Goal: Task Accomplishment & Management: Manage account settings

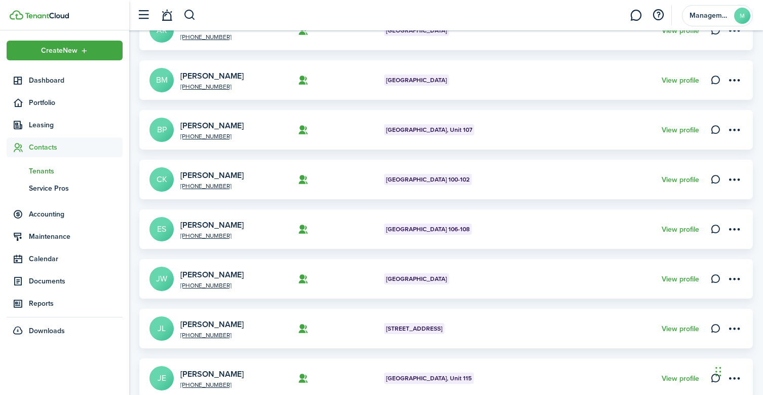
scroll to position [332, 0]
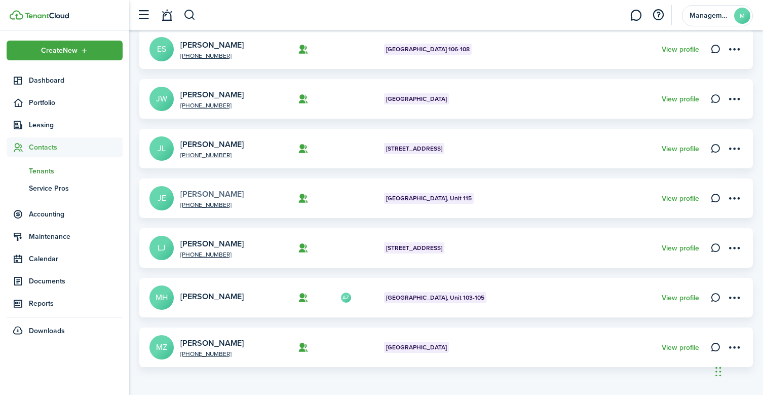
click at [205, 193] on link "[PERSON_NAME]" at bounding box center [211, 194] width 63 height 12
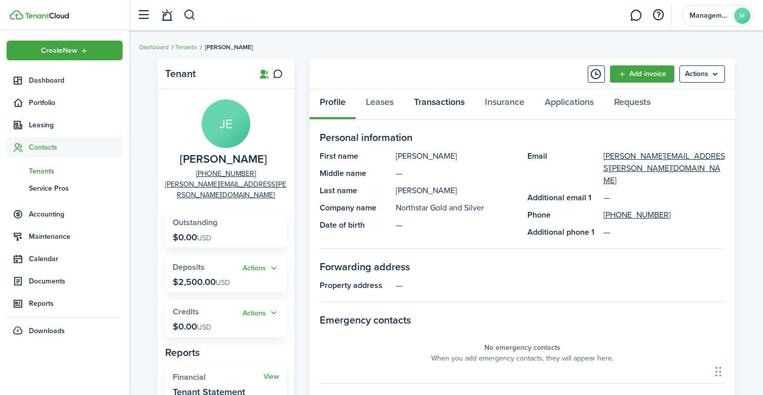
click at [443, 98] on link "Transactions" at bounding box center [439, 104] width 71 height 30
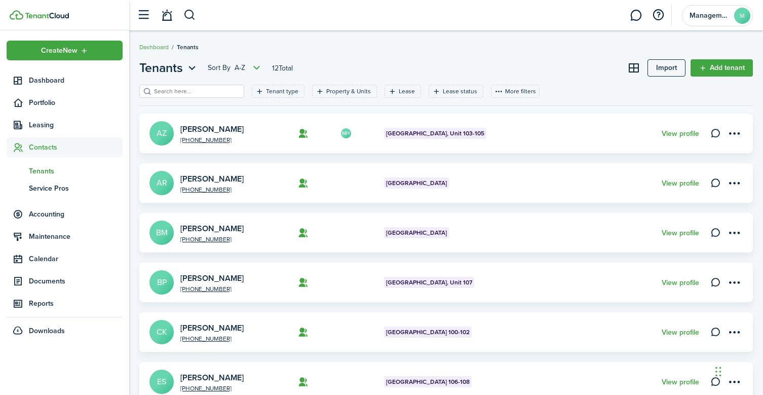
click at [48, 170] on span "Tenants" at bounding box center [76, 171] width 94 height 11
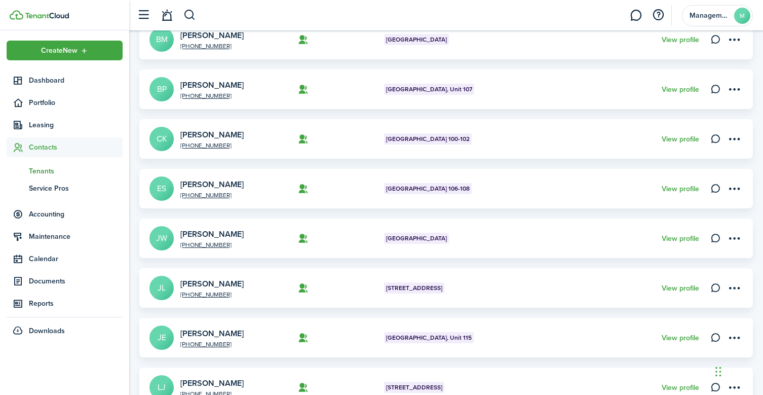
scroll to position [198, 0]
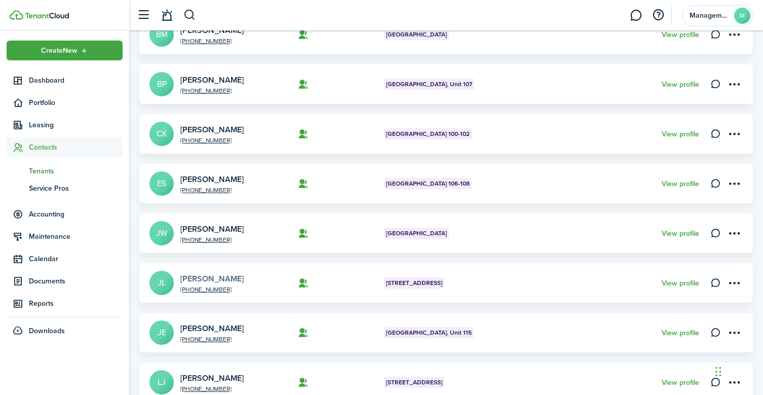
click at [210, 277] on link "[PERSON_NAME]" at bounding box center [211, 279] width 63 height 12
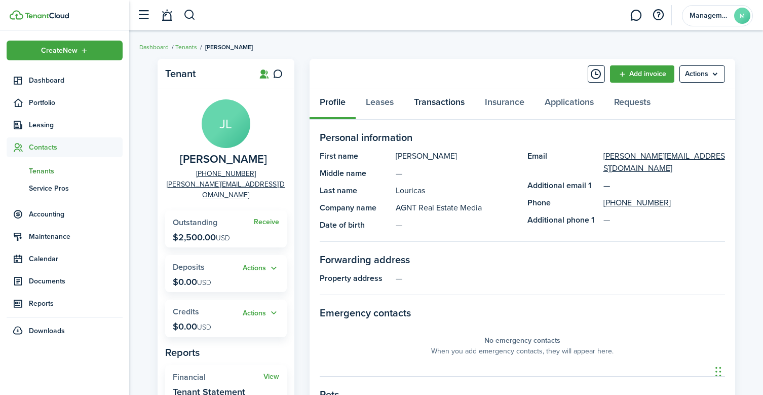
click at [442, 102] on link "Transactions" at bounding box center [439, 104] width 71 height 30
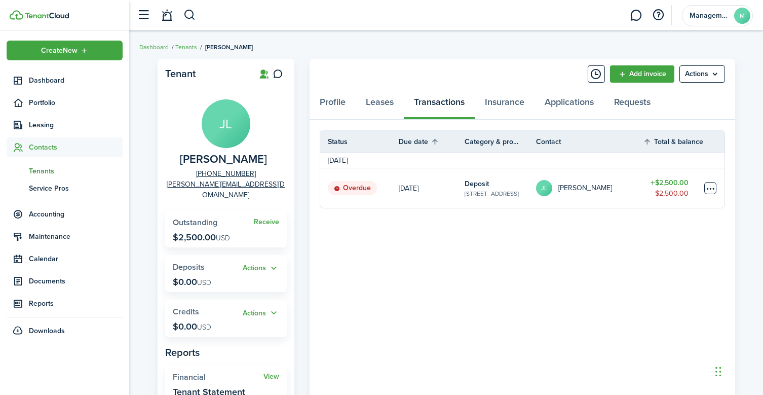
click at [708, 187] on table-menu-btn-icon at bounding box center [710, 188] width 12 height 12
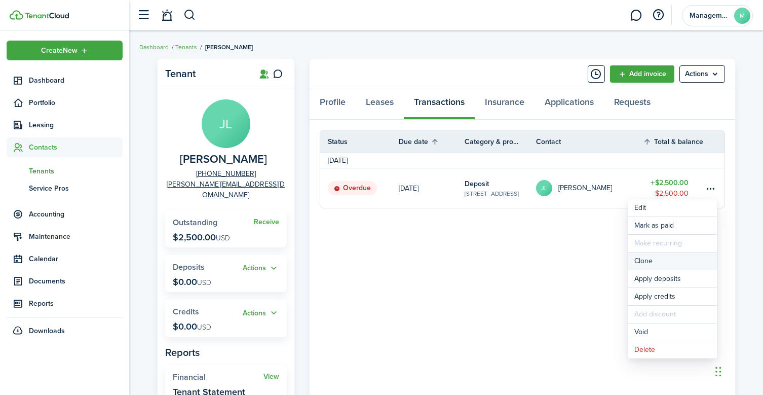
click at [648, 261] on link "Clone" at bounding box center [672, 260] width 89 height 17
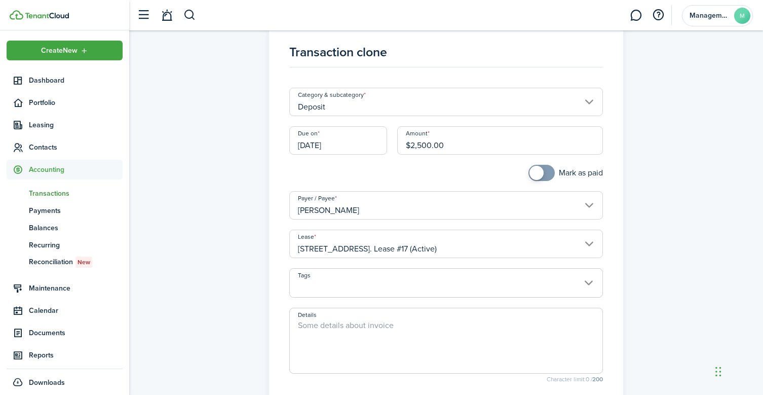
scroll to position [22, 0]
click at [316, 330] on textarea "Details" at bounding box center [446, 344] width 312 height 49
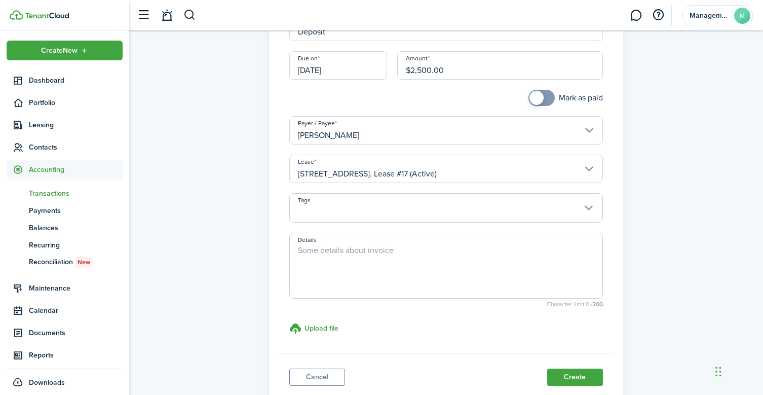
scroll to position [97, 0]
click at [562, 378] on button "Create" at bounding box center [575, 378] width 56 height 17
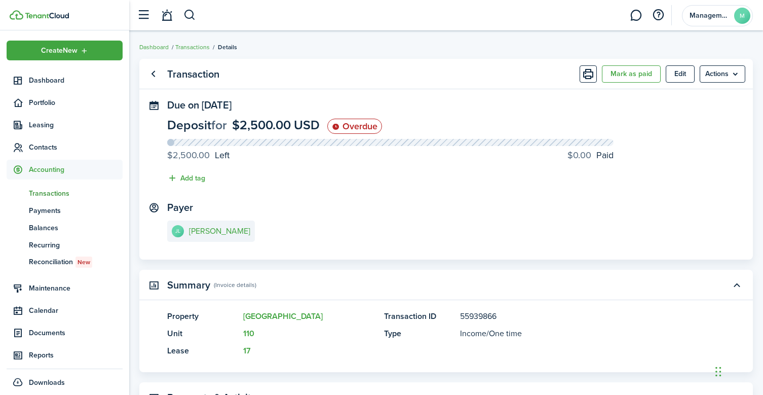
click at [54, 192] on span "Transactions" at bounding box center [76, 193] width 94 height 11
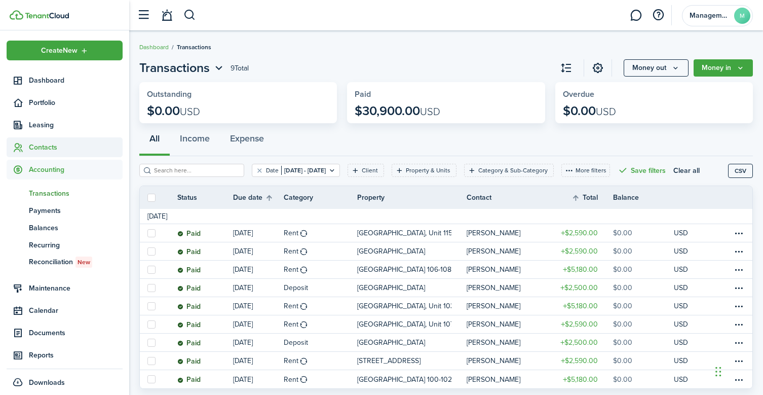
click at [45, 146] on span "Contacts" at bounding box center [76, 147] width 94 height 11
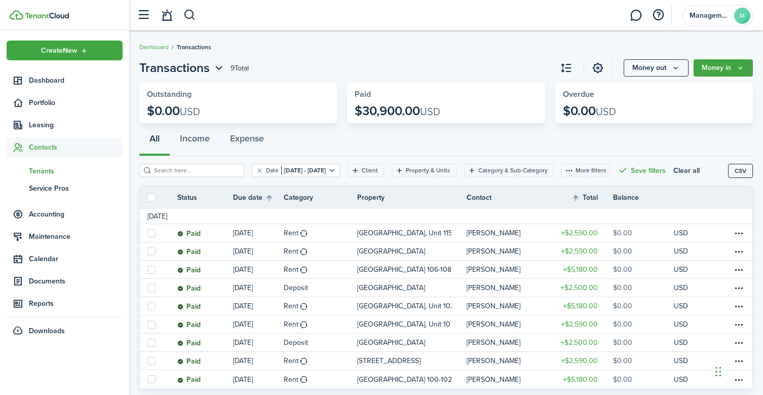
click at [48, 170] on span "Tenants" at bounding box center [76, 171] width 94 height 11
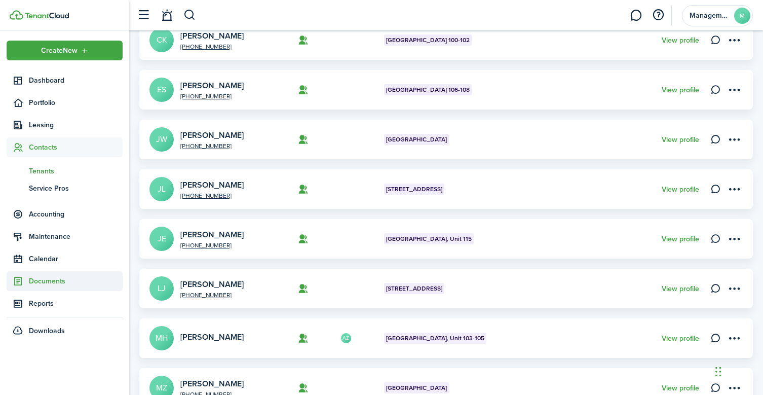
scroll to position [288, 0]
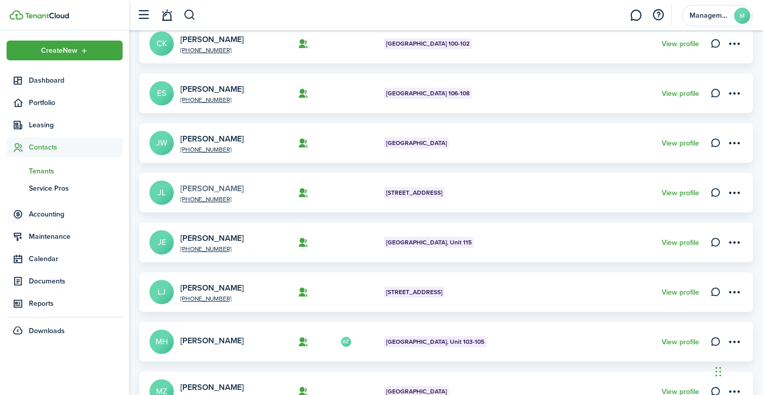
click at [218, 184] on link "[PERSON_NAME]" at bounding box center [211, 188] width 63 height 12
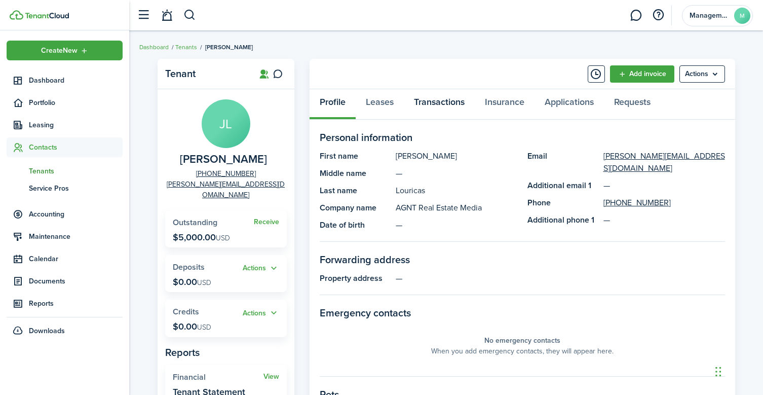
click at [437, 106] on link "Transactions" at bounding box center [439, 104] width 71 height 30
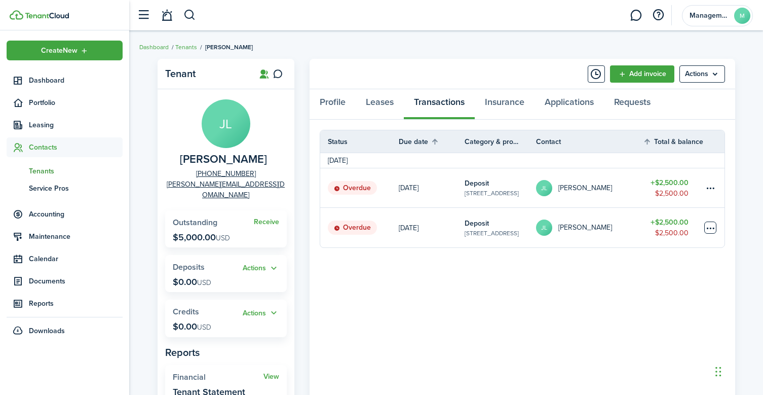
click at [709, 225] on table-menu-btn-icon at bounding box center [710, 227] width 12 height 12
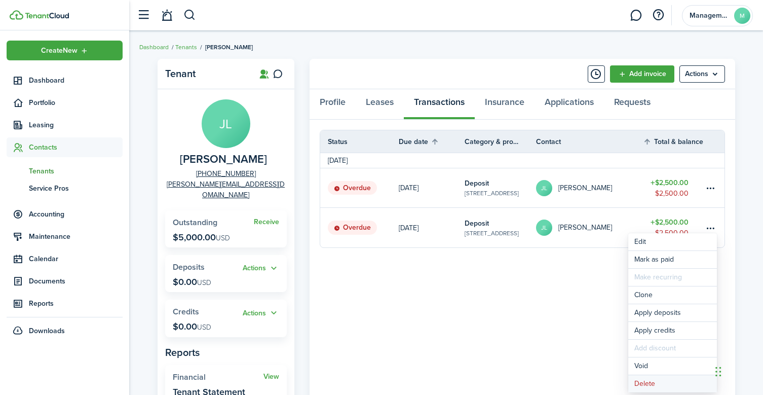
click at [645, 380] on button "Delete" at bounding box center [672, 383] width 89 height 17
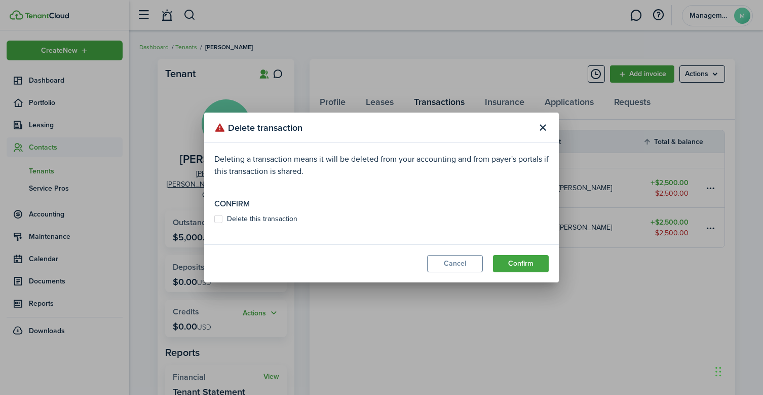
click at [219, 220] on label "Delete this transaction" at bounding box center [255, 219] width 83 height 8
click at [214, 219] on input "Delete this transaction" at bounding box center [214, 219] width 1 height 1
checkbox input "true"
click at [512, 270] on button "Confirm" at bounding box center [521, 263] width 56 height 17
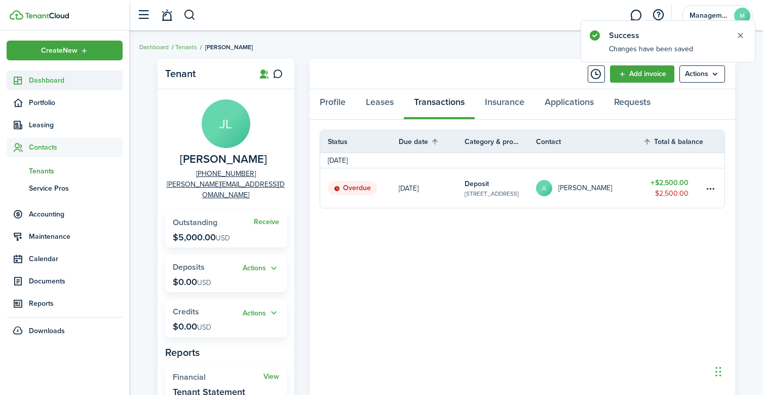
click at [54, 81] on span "Dashboard" at bounding box center [76, 80] width 94 height 11
